Goal: Find specific page/section: Find specific page/section

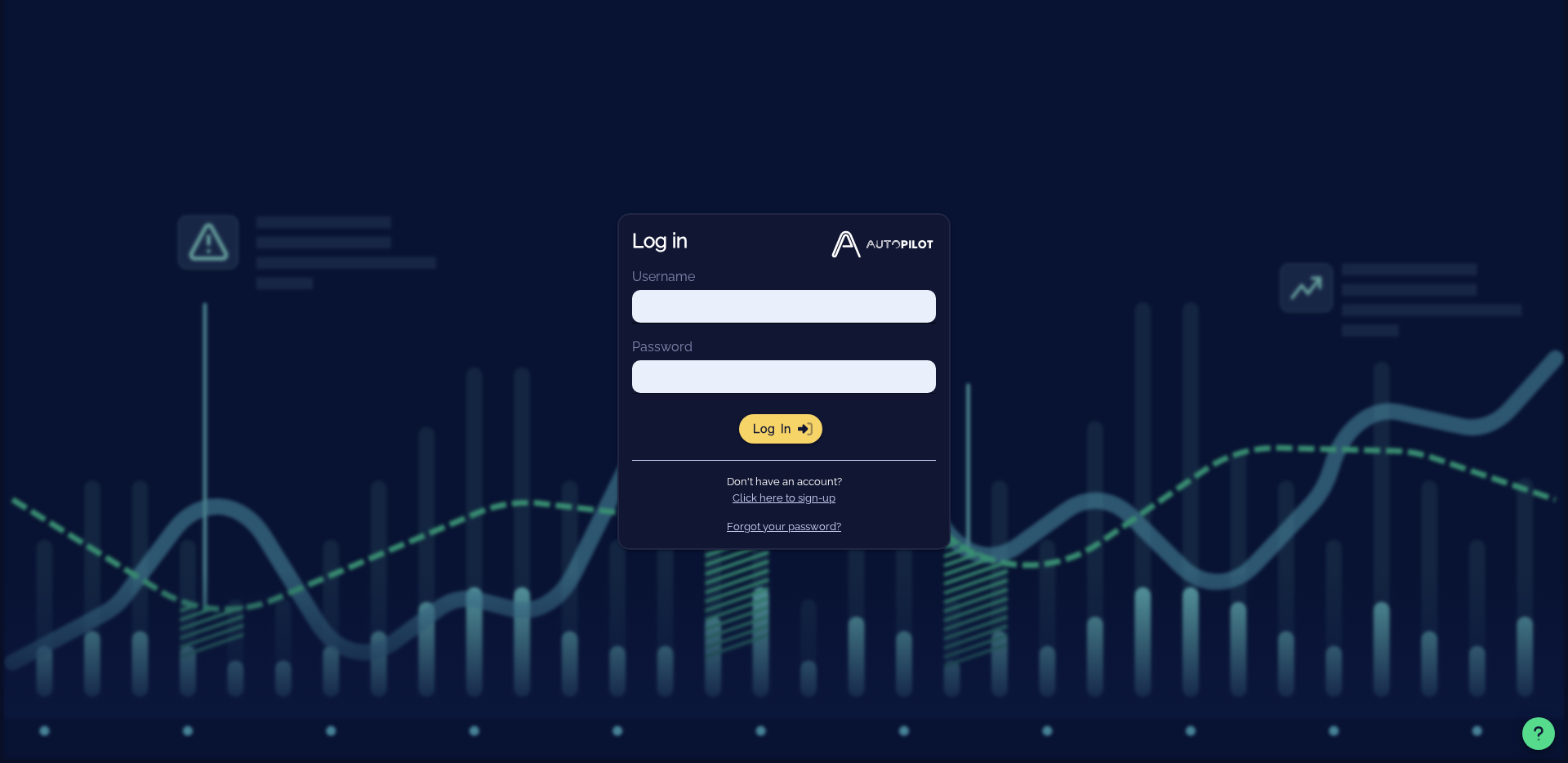
click at [845, 326] on div at bounding box center [784, 331] width 304 height 11
type input "[PERSON_NAME][EMAIL_ADDRESS][DOMAIN_NAME]"
click at [822, 316] on input "[PERSON_NAME][EMAIL_ADDRESS][DOMAIN_NAME]" at bounding box center [784, 306] width 304 height 23
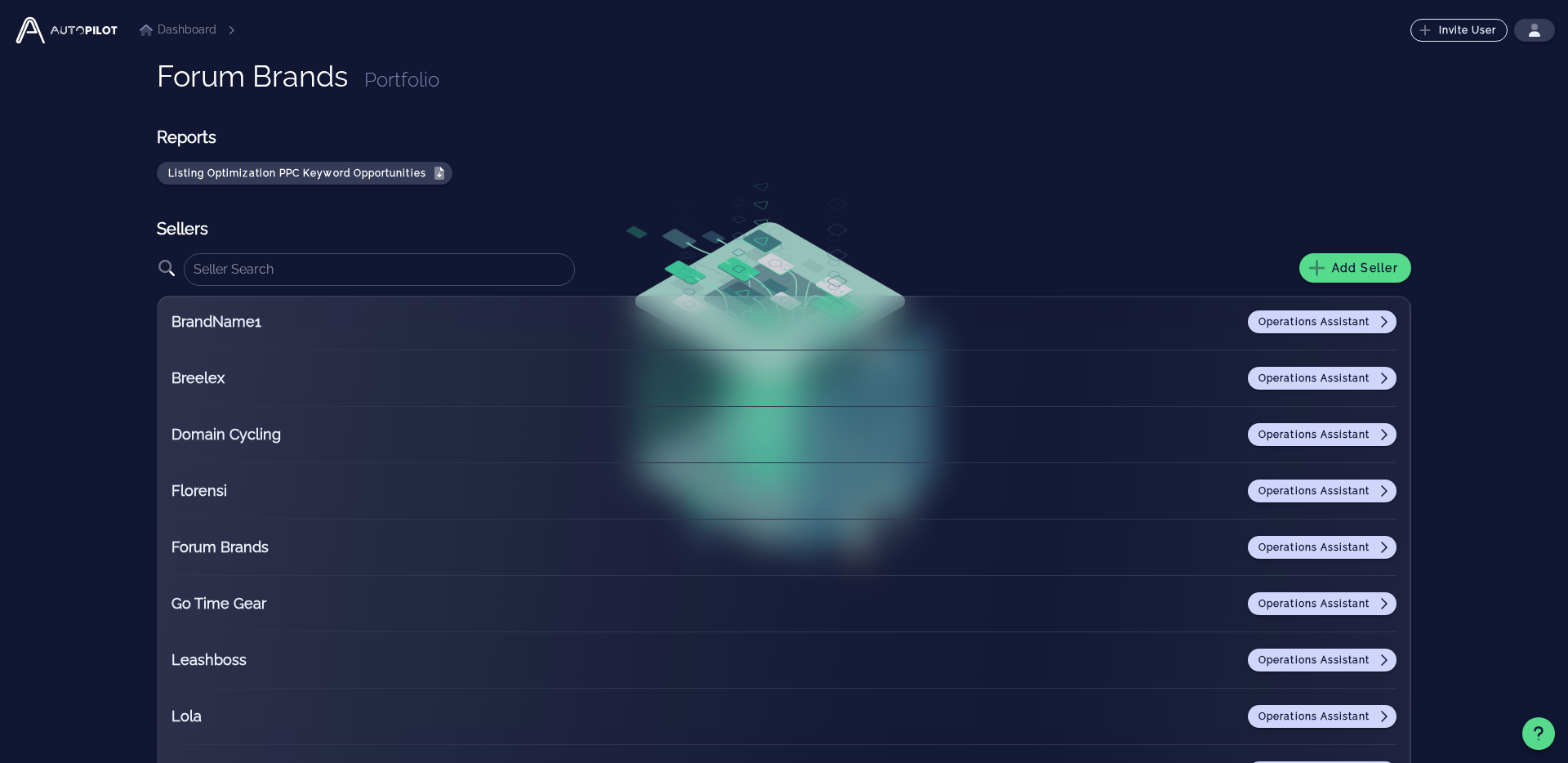
click at [179, 32] on li "Dashboard" at bounding box center [178, 30] width 77 height 17
click at [228, 30] on icon at bounding box center [231, 30] width 10 height 10
click at [121, 31] on ul "Dashboard" at bounding box center [187, 29] width 135 height 46
click at [1288, 371] on span "Operations Assistant" at bounding box center [1322, 378] width 129 height 13
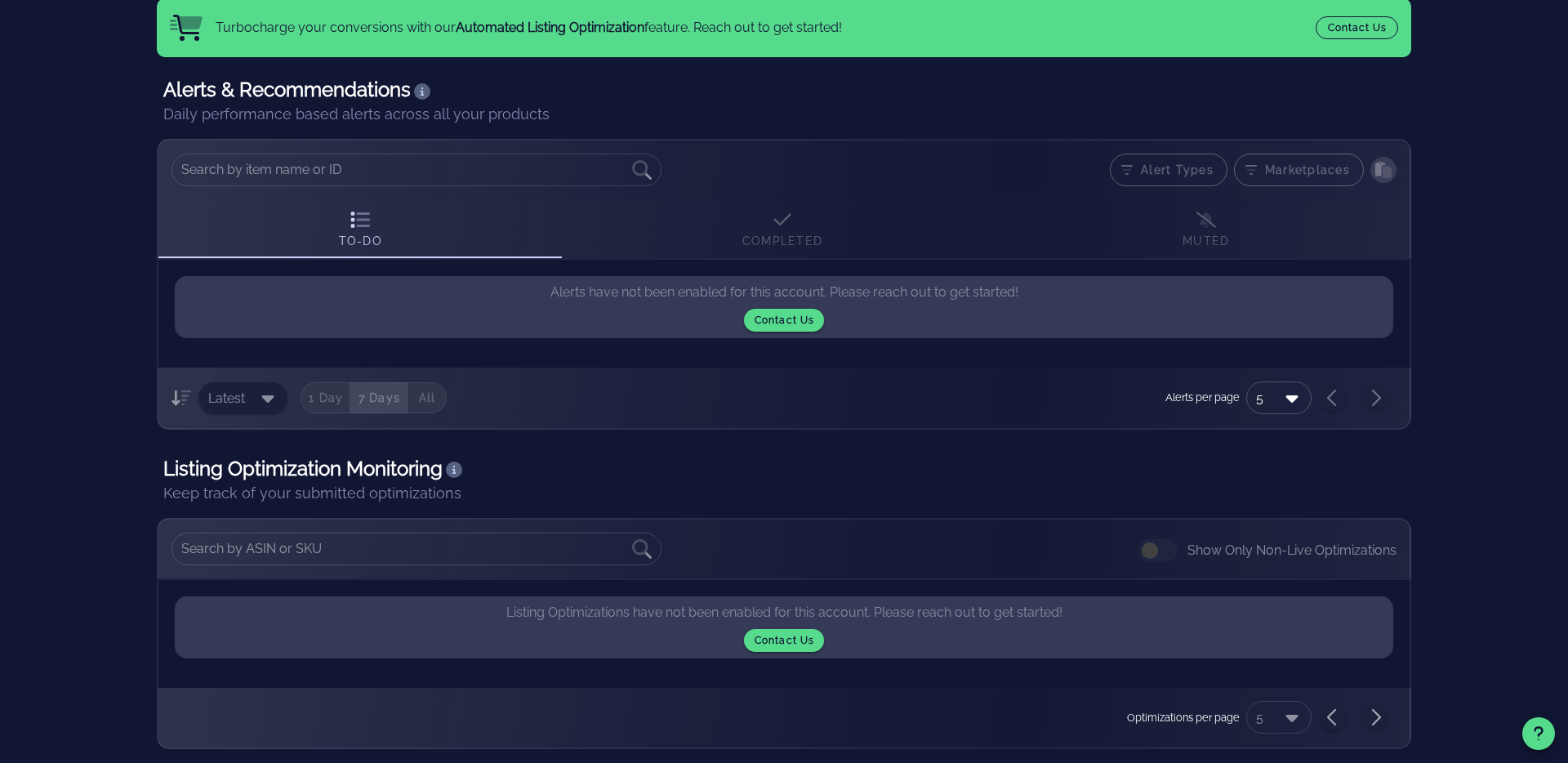
scroll to position [215, 0]
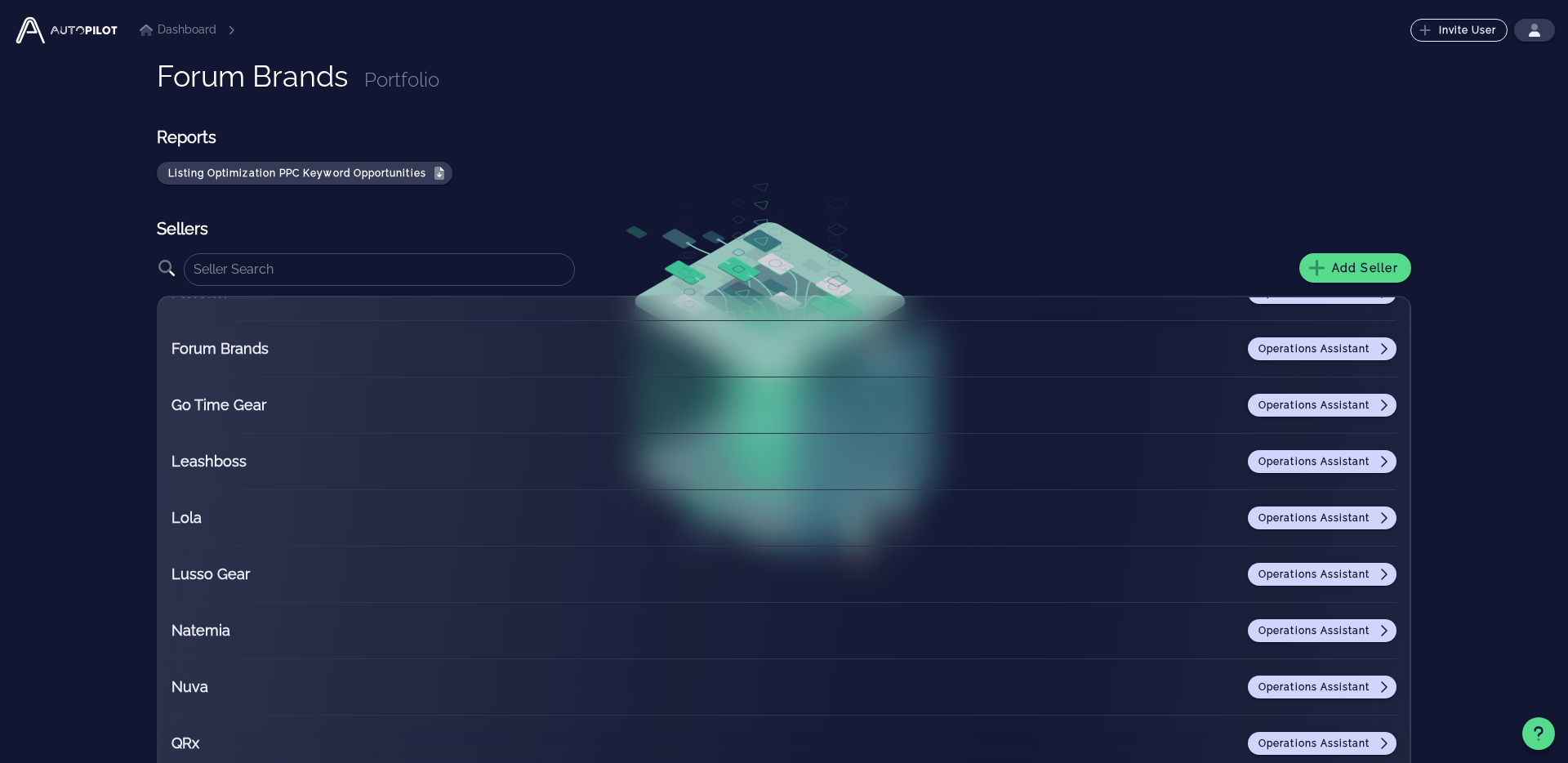
scroll to position [55, 0]
